Goal: Information Seeking & Learning: Learn about a topic

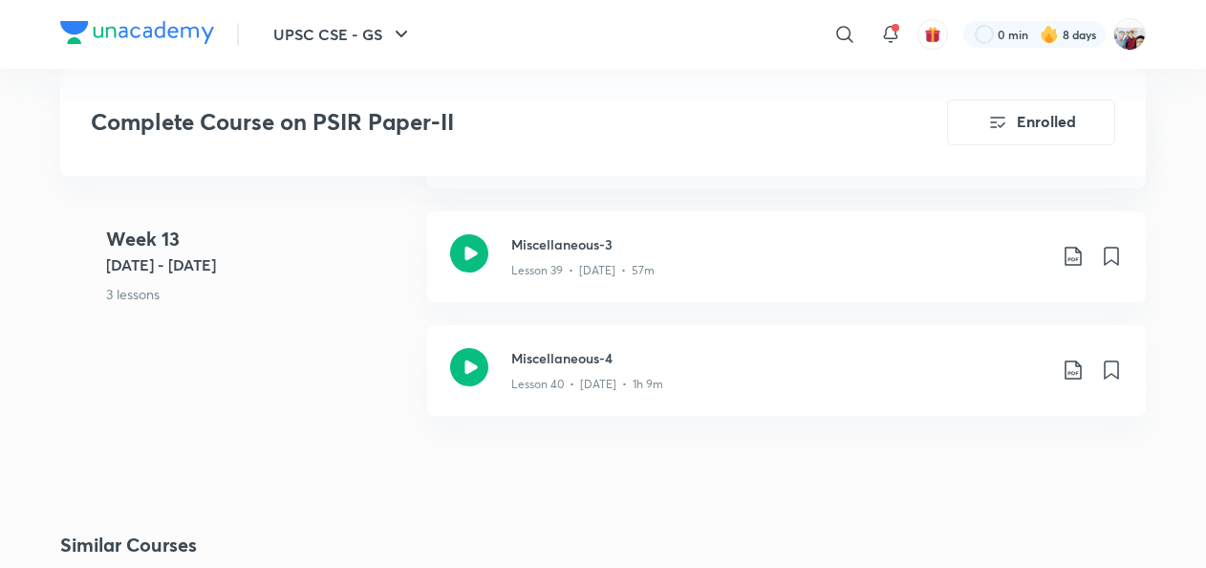
scroll to position [6325, 0]
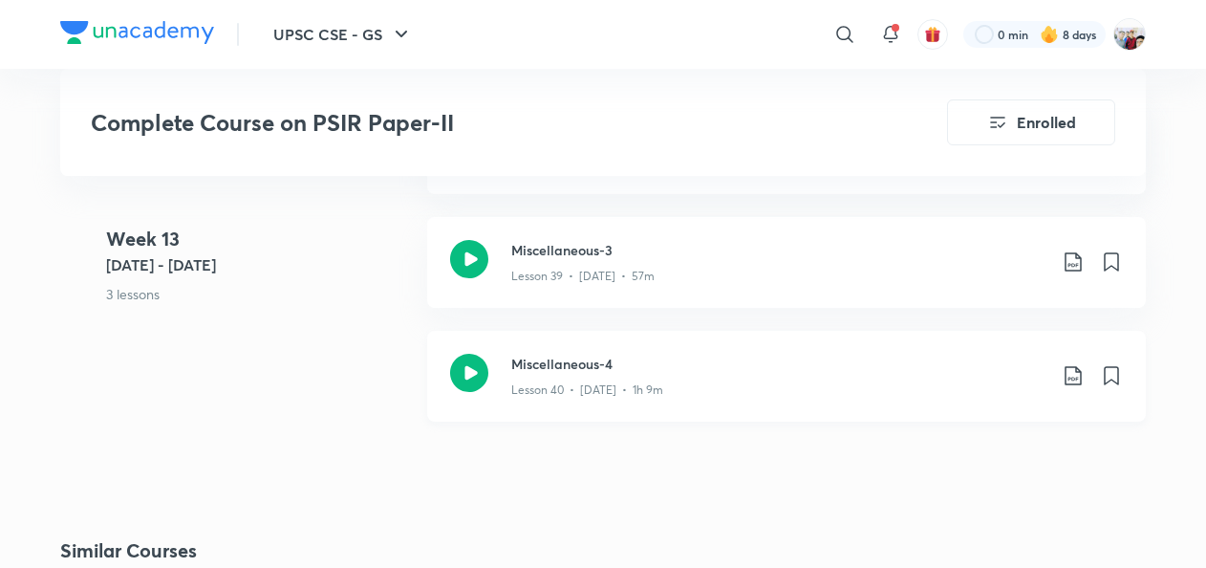
click at [866, 364] on h3 "Miscellaneous-4" at bounding box center [778, 364] width 535 height 20
